Goal: Information Seeking & Learning: Learn about a topic

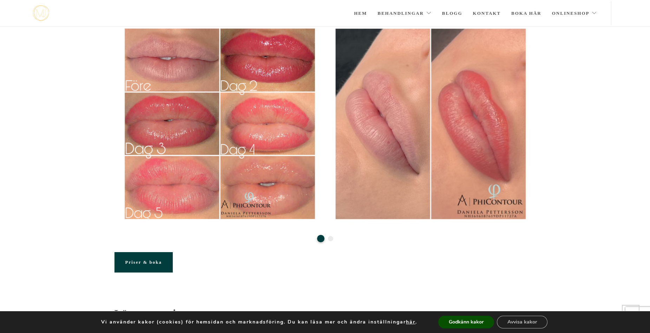
scroll to position [140, 0]
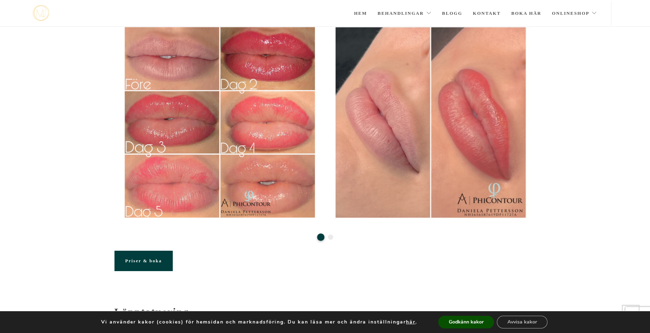
click at [331, 238] on button "2" at bounding box center [330, 236] width 5 height 5
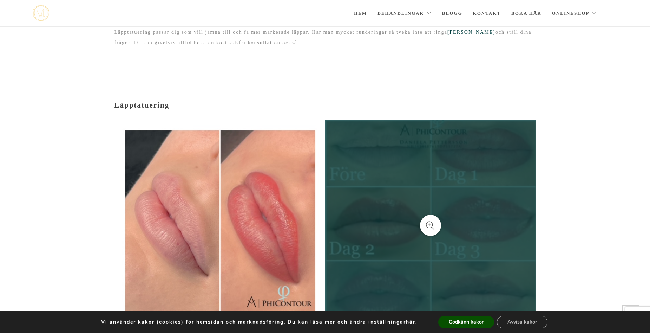
scroll to position [0, 0]
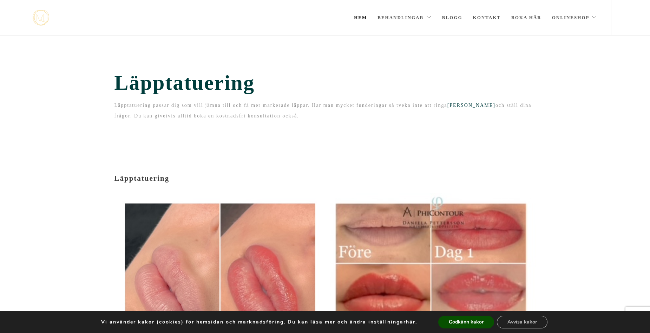
click at [358, 20] on link "Hem" at bounding box center [360, 17] width 13 height 35
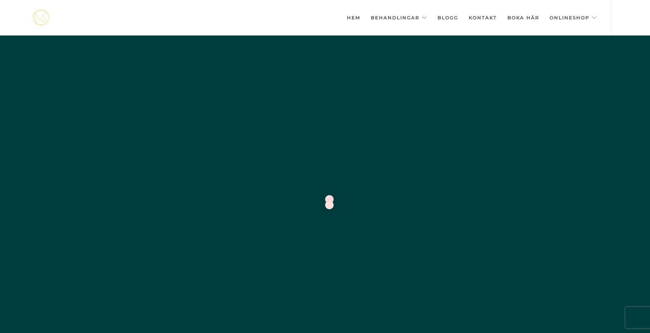
scroll to position [0, -3511]
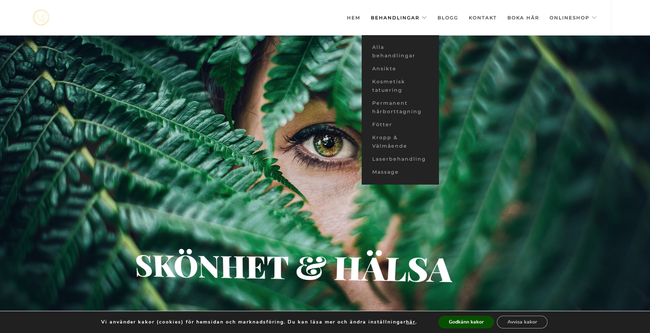
click at [403, 10] on link "Behandlingar" at bounding box center [399, 17] width 56 height 35
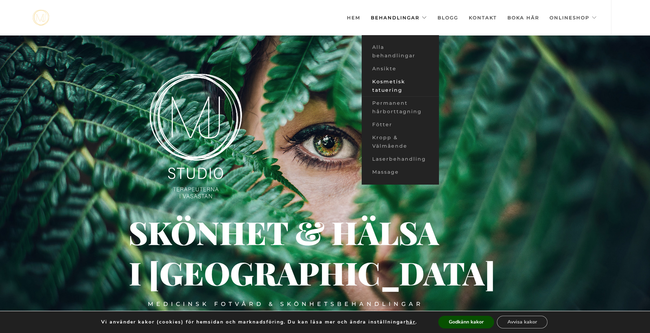
click at [397, 85] on link "Kosmetisk tatuering" at bounding box center [400, 85] width 77 height 21
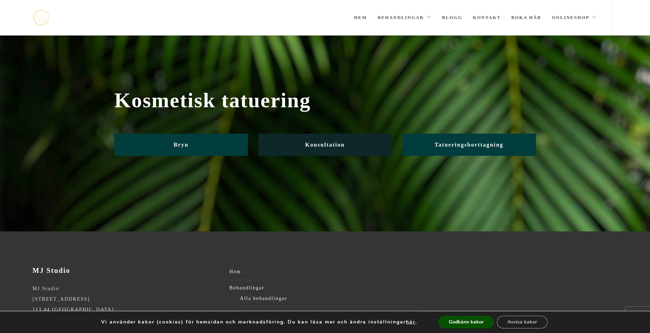
click at [370, 145] on link "Konsultation" at bounding box center [324, 144] width 133 height 22
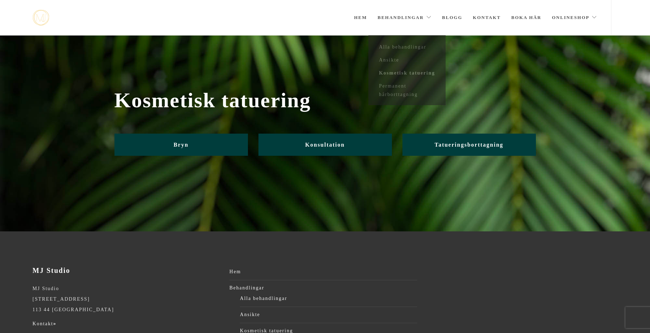
click at [418, 18] on link "Behandlingar" at bounding box center [404, 17] width 54 height 35
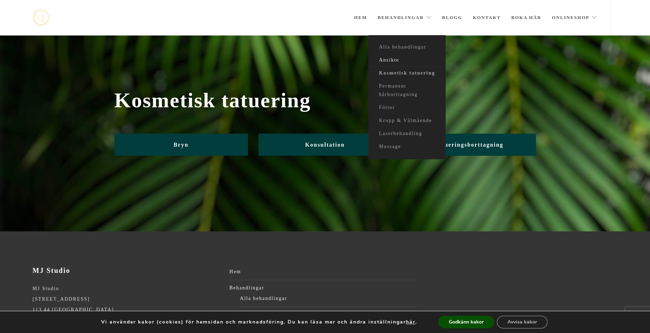
click at [395, 59] on link "Ansikte" at bounding box center [406, 60] width 77 height 13
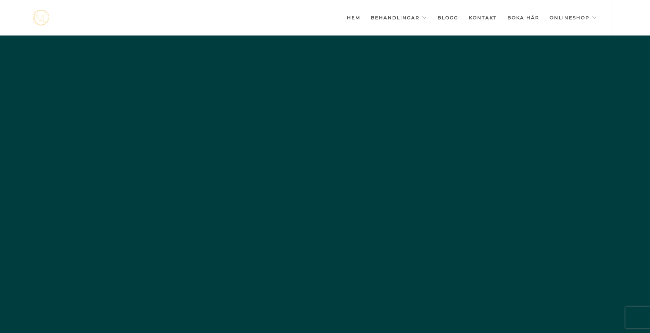
scroll to position [0, -3511]
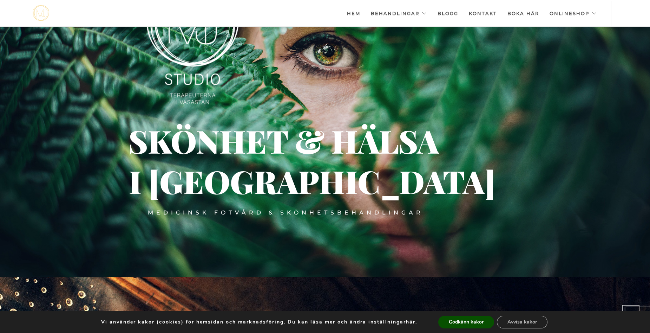
scroll to position [56, 0]
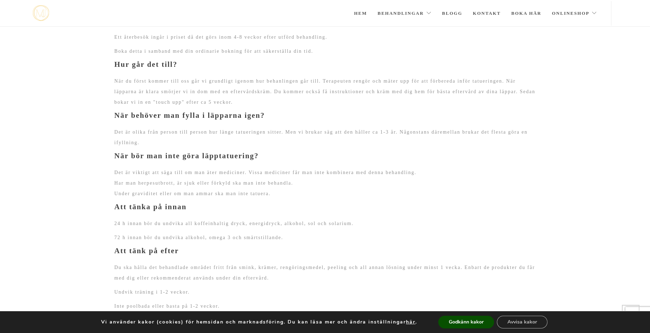
scroll to position [823, 0]
